Goal: Task Accomplishment & Management: Complete application form

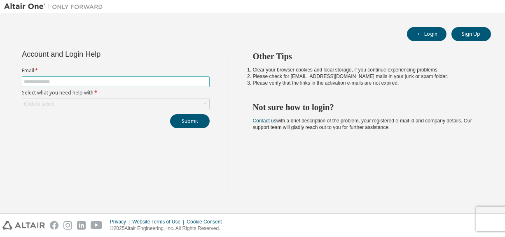
click at [33, 83] on input "text" at bounding box center [116, 82] width 184 height 7
type input "**********"
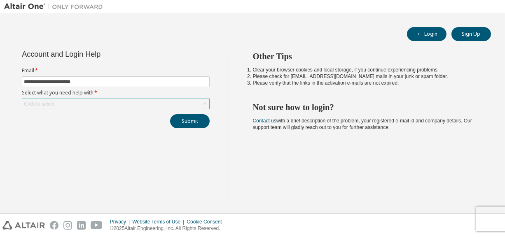
click at [46, 105] on div "Click to select" at bounding box center [39, 104] width 30 height 7
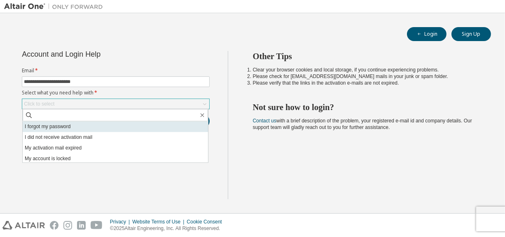
click at [48, 128] on li "I forgot my password" at bounding box center [115, 126] width 185 height 11
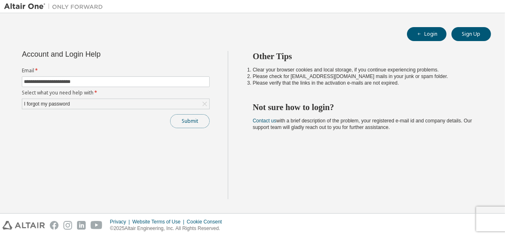
click at [188, 117] on button "Submit" at bounding box center [190, 121] width 40 height 14
click at [180, 123] on button "Submit" at bounding box center [190, 121] width 40 height 14
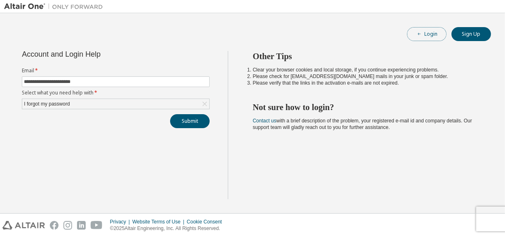
click at [435, 36] on button "Login" at bounding box center [427, 34] width 40 height 14
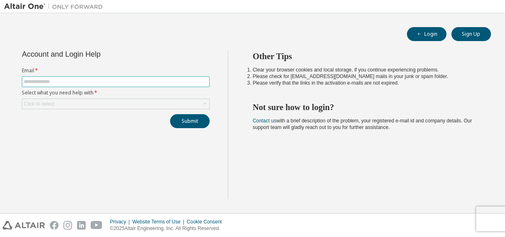
click at [80, 85] on span at bounding box center [116, 82] width 188 height 11
click at [63, 84] on input "text" at bounding box center [116, 82] width 184 height 7
type input "**********"
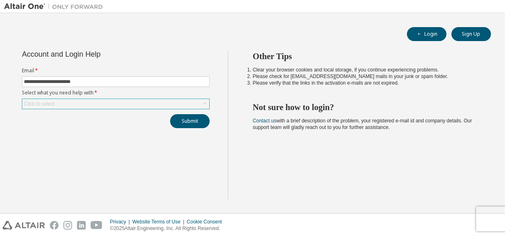
click at [76, 104] on div "Click to select" at bounding box center [115, 104] width 187 height 10
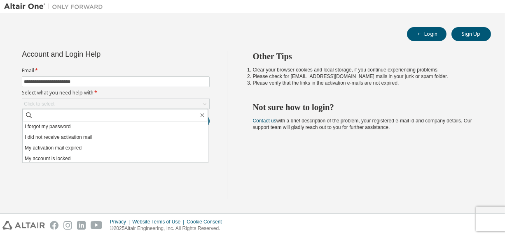
drag, startPoint x: 63, startPoint y: 135, endPoint x: 58, endPoint y: 129, distance: 7.3
click at [61, 133] on li "I did not receive activation mail" at bounding box center [115, 137] width 185 height 11
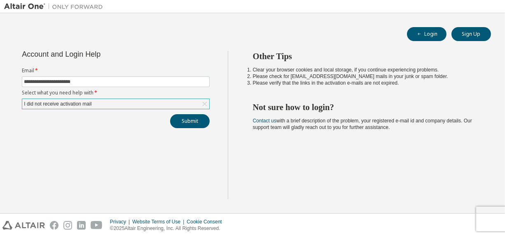
click at [103, 105] on div "I did not receive activation mail" at bounding box center [115, 104] width 187 height 10
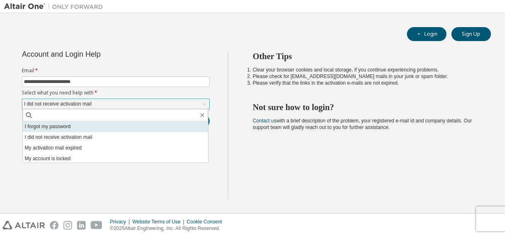
click at [65, 126] on li "I forgot my password" at bounding box center [115, 126] width 185 height 11
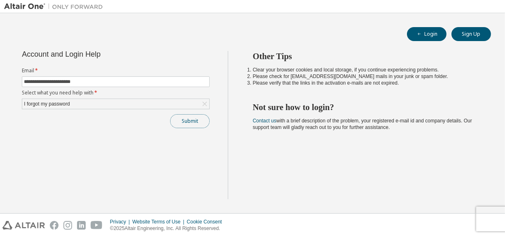
click at [189, 120] on button "Submit" at bounding box center [190, 121] width 40 height 14
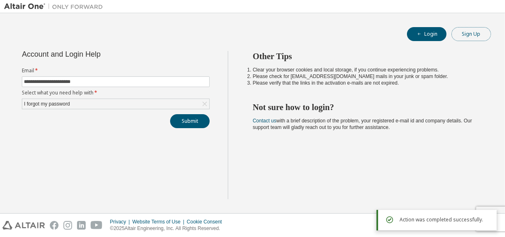
click at [465, 34] on button "Sign Up" at bounding box center [471, 34] width 40 height 14
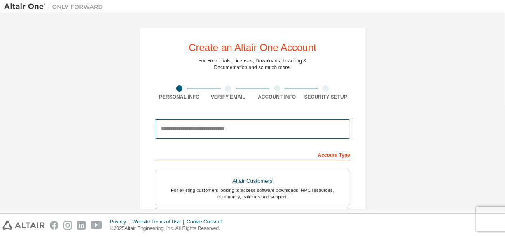
click at [214, 130] on input "email" at bounding box center [252, 129] width 195 height 20
type input "**********"
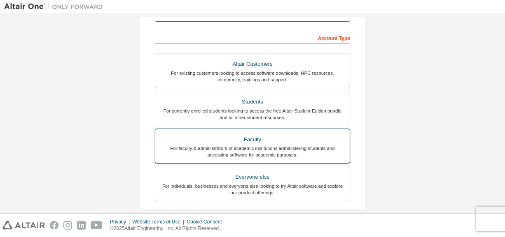
scroll to position [123, 0]
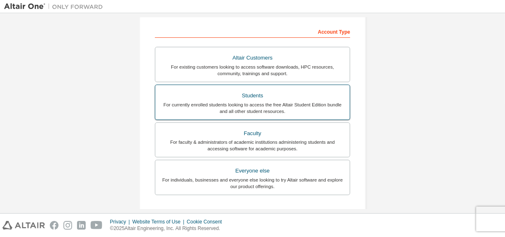
click at [243, 99] on div "Students" at bounding box center [252, 96] width 184 height 12
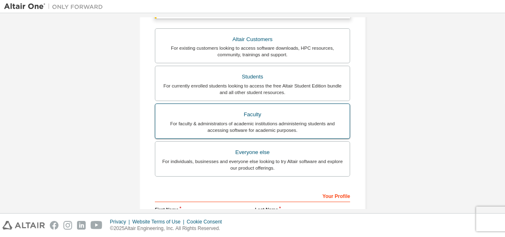
scroll to position [247, 0]
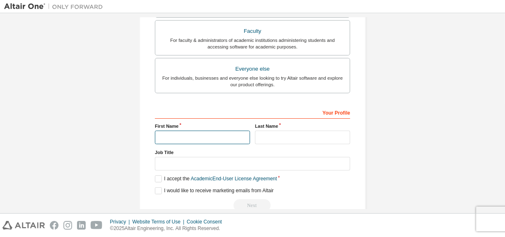
click at [191, 141] on input "text" at bounding box center [202, 138] width 95 height 14
type input "******"
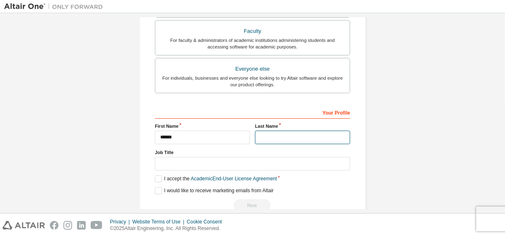
type input "********"
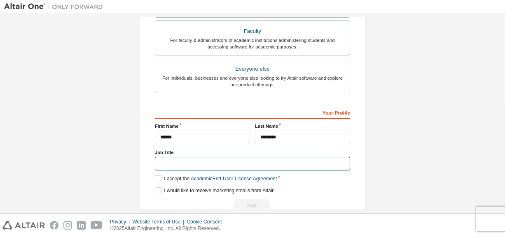
click at [168, 162] on input "text" at bounding box center [252, 164] width 195 height 14
type input "*******"
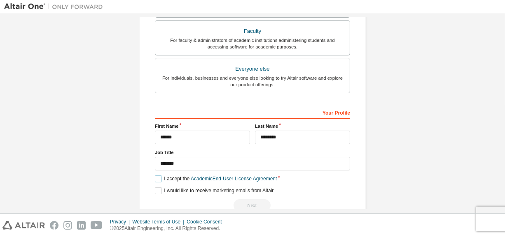
click at [155, 176] on label "I accept the Academic End-User License Agreement" at bounding box center [216, 179] width 122 height 7
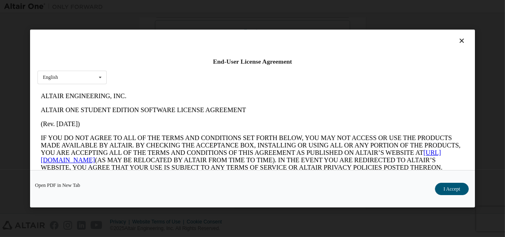
scroll to position [0, 0]
click at [445, 185] on button "I Accept" at bounding box center [452, 189] width 34 height 12
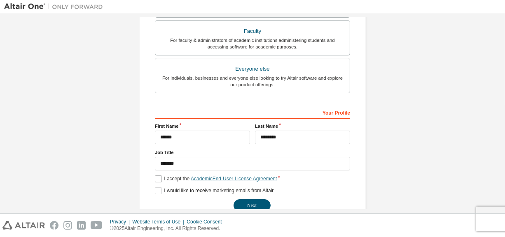
scroll to position [264, 0]
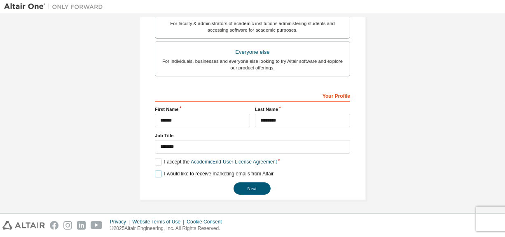
click at [157, 173] on label "I would like to receive marketing emails from Altair" at bounding box center [214, 174] width 119 height 7
click at [247, 186] on button "Next" at bounding box center [251, 189] width 37 height 12
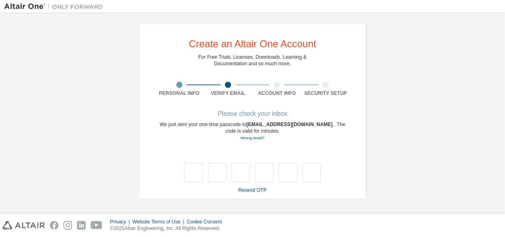
scroll to position [0, 0]
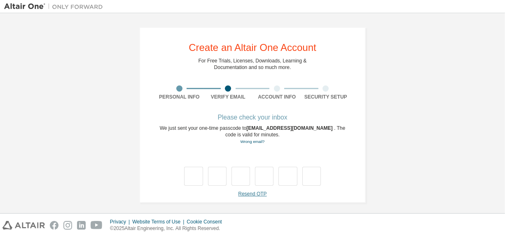
click at [254, 196] on link "Resend OTP" at bounding box center [252, 194] width 28 height 6
